Goal: Task Accomplishment & Management: Manage account settings

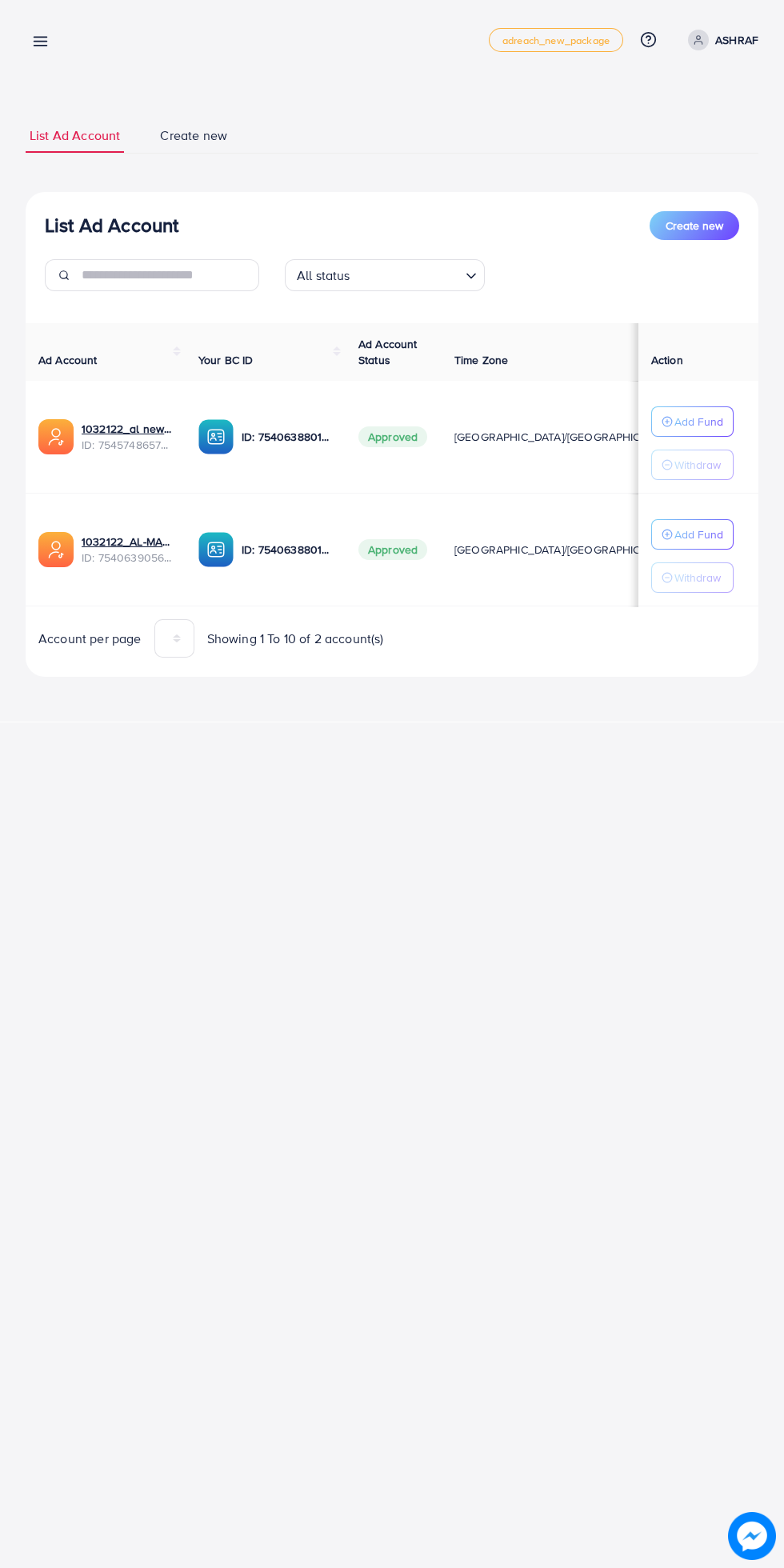
click at [737, 33] on p "ASHRAF" at bounding box center [737, 40] width 44 height 19
click at [680, 133] on span "Log out" at bounding box center [662, 131] width 44 height 19
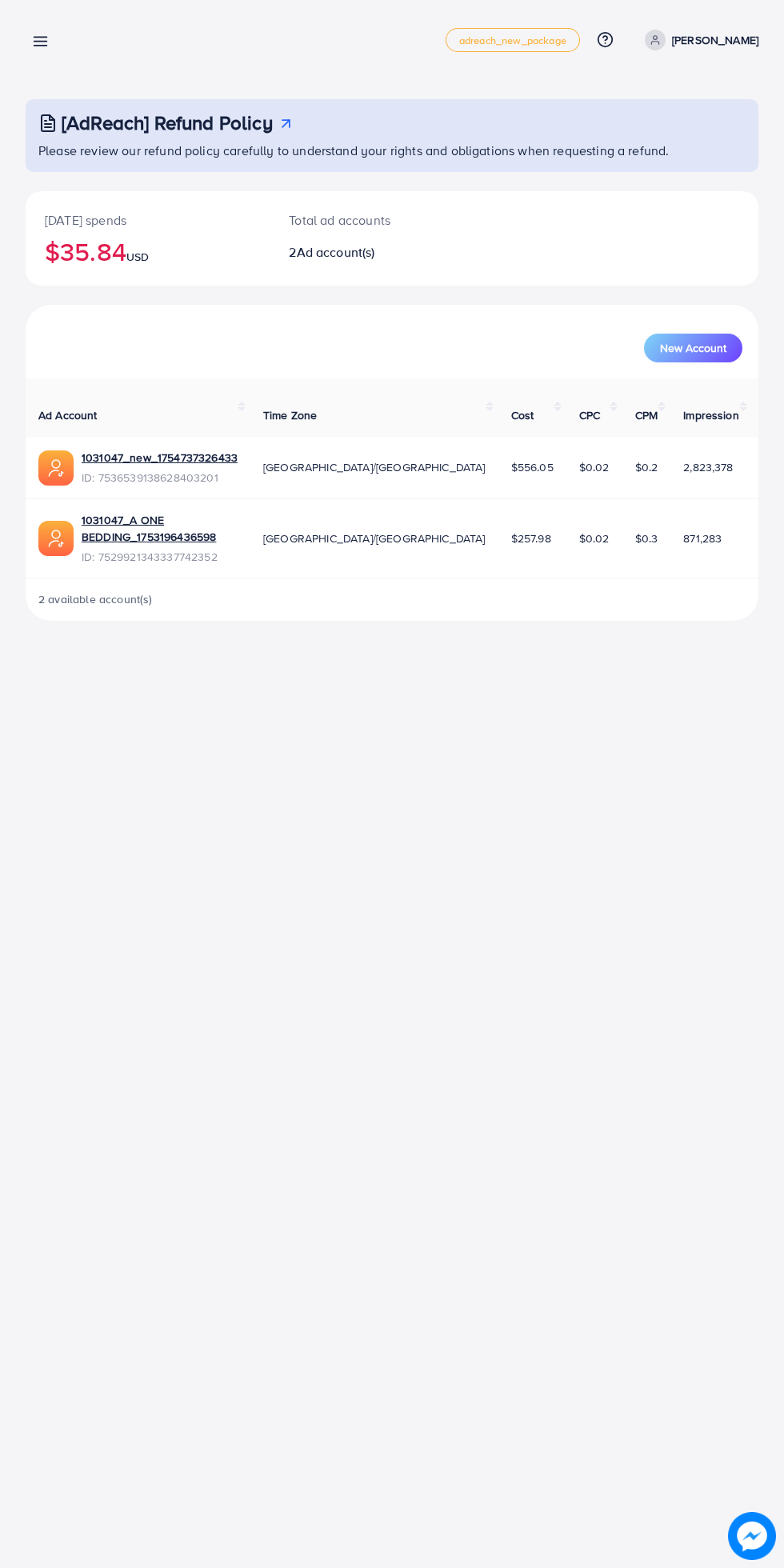
click at [40, 37] on line at bounding box center [41, 37] width 13 height 0
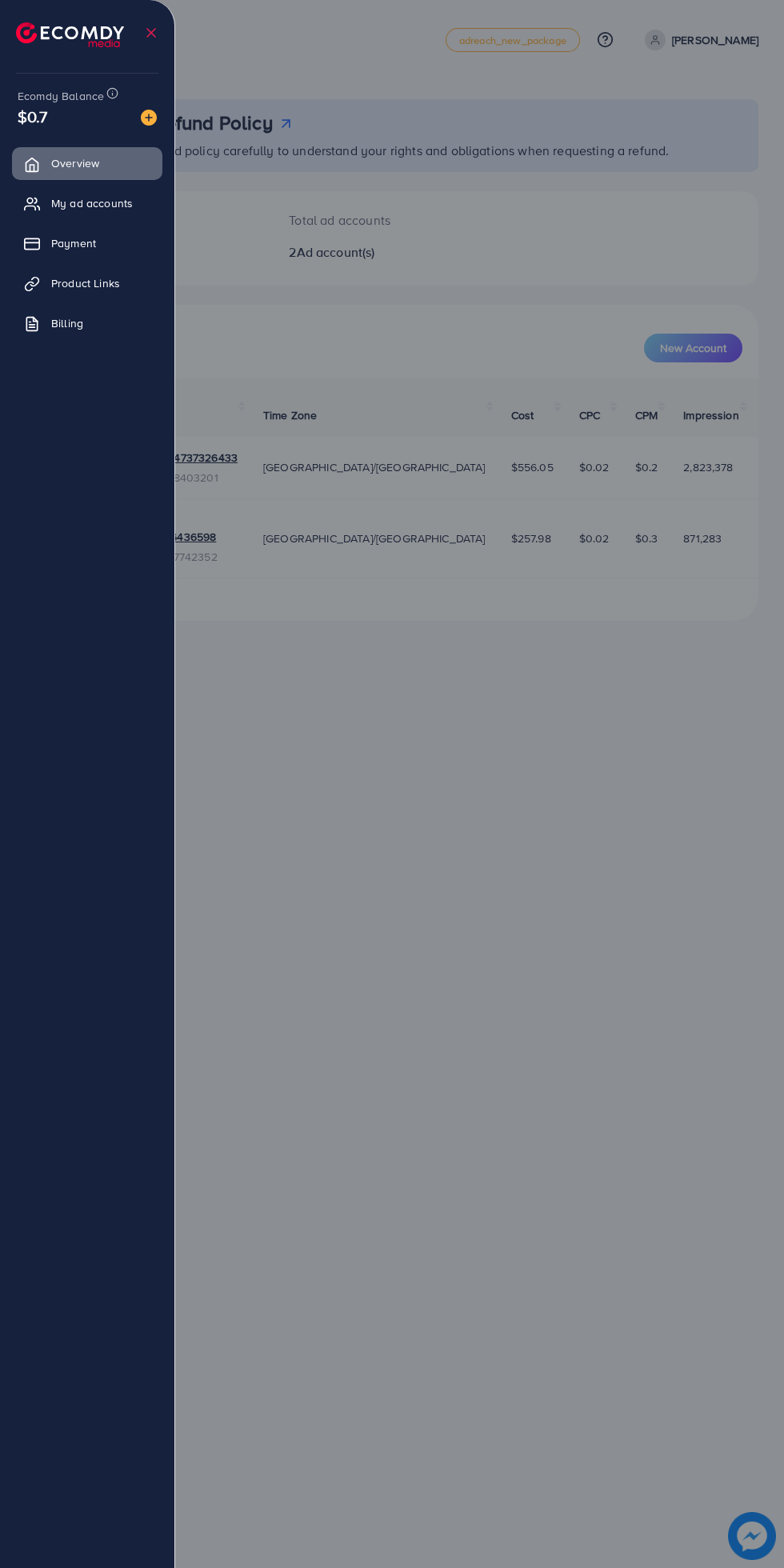
click at [133, 198] on span "My ad accounts" at bounding box center [92, 203] width 82 height 16
